Goal: Connect with others: Connect with other users

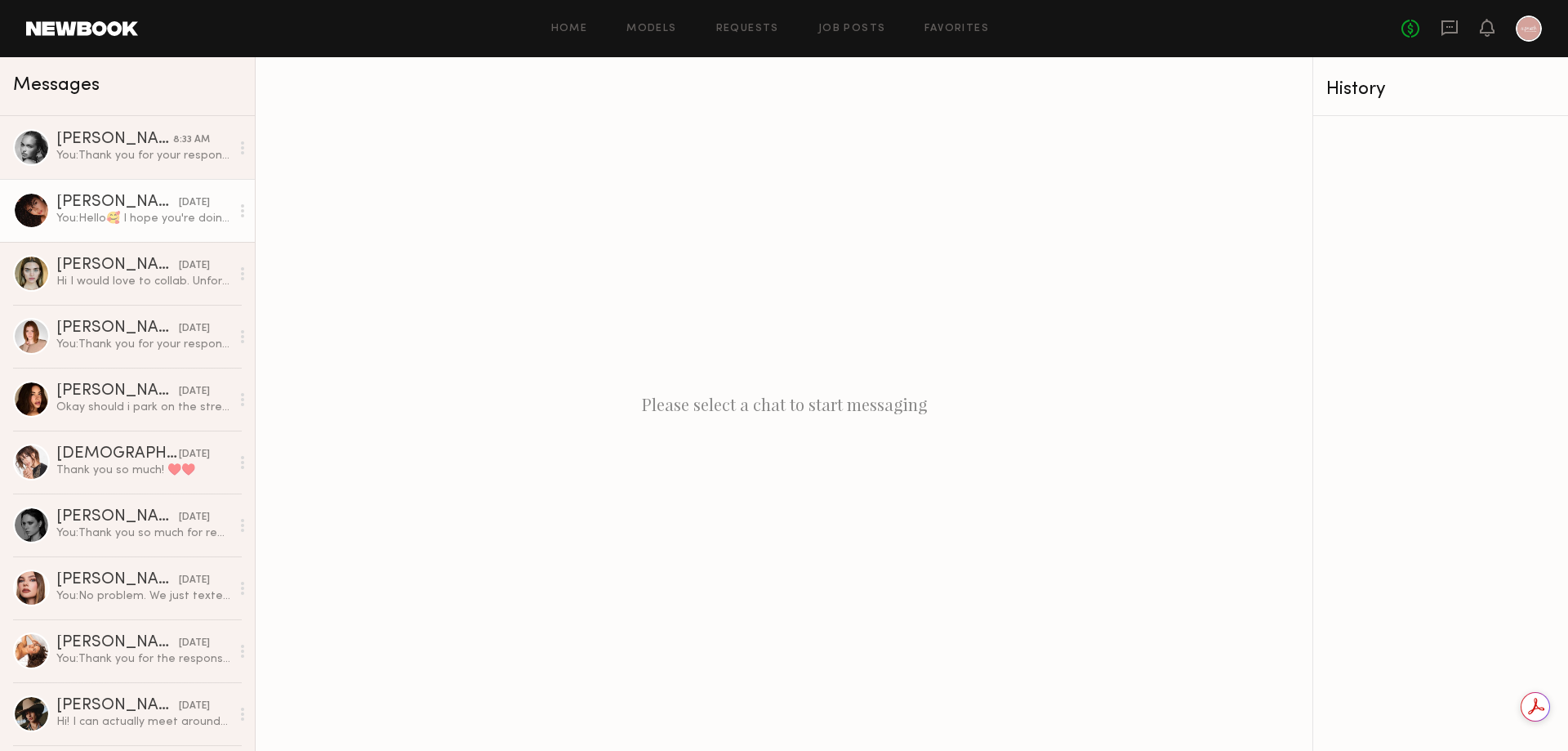
click at [156, 220] on div "You: Hello🥰 I hope you're doing well! I’m reaching out from A.Peach, a women’s …" at bounding box center [142, 219] width 174 height 16
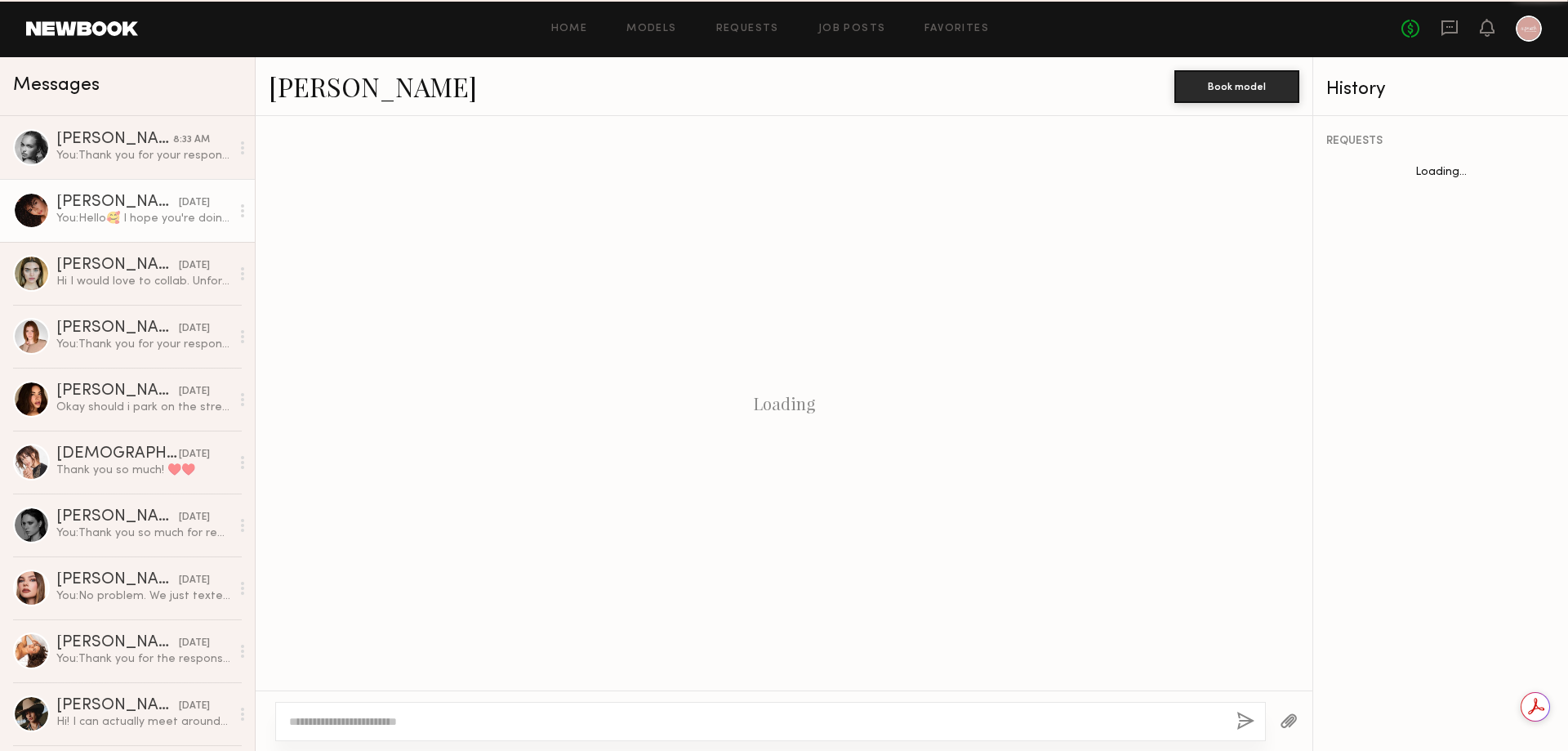
scroll to position [418, 0]
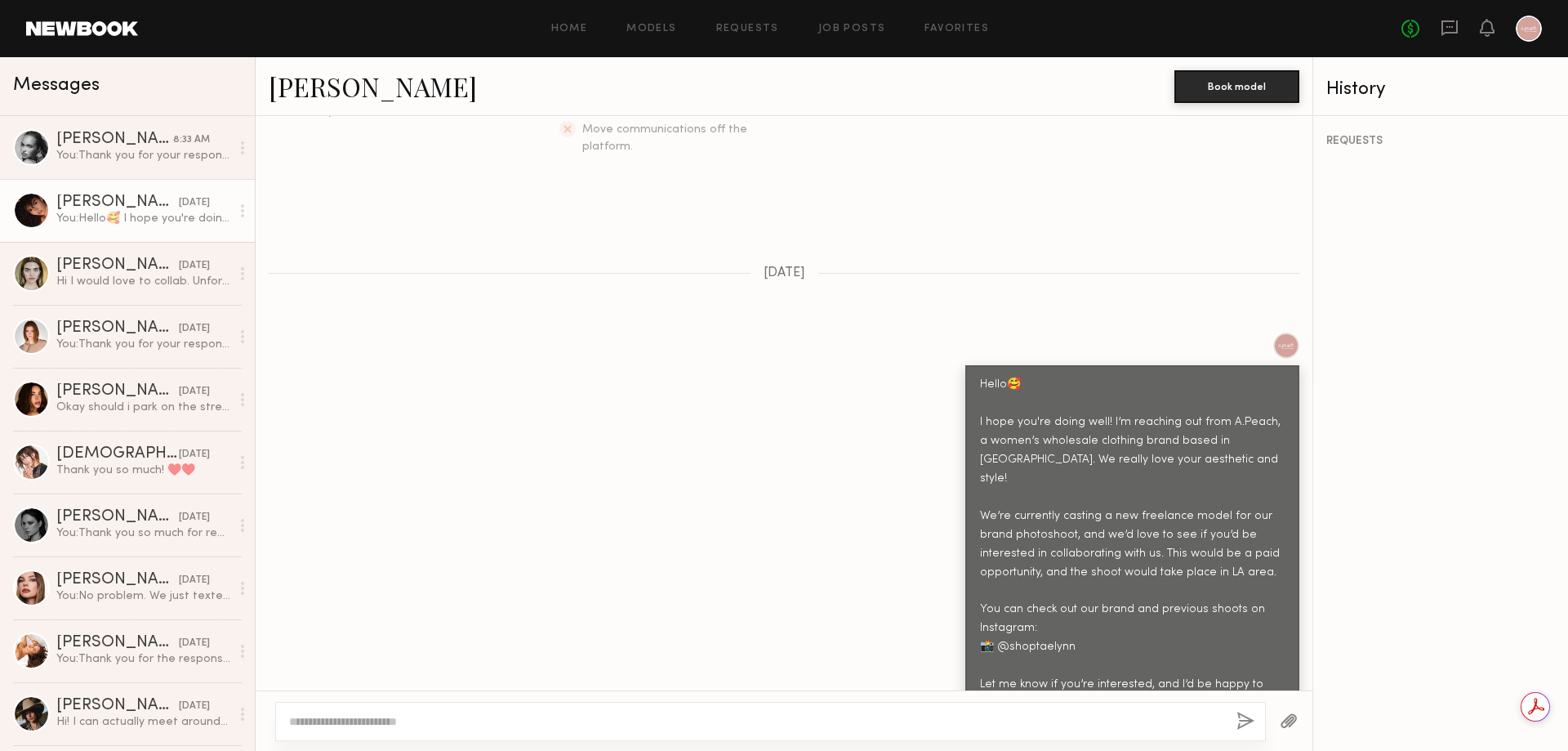
click at [328, 96] on link "Ágatha F." at bounding box center [372, 86] width 208 height 35
